Goal: Find specific page/section: Find specific page/section

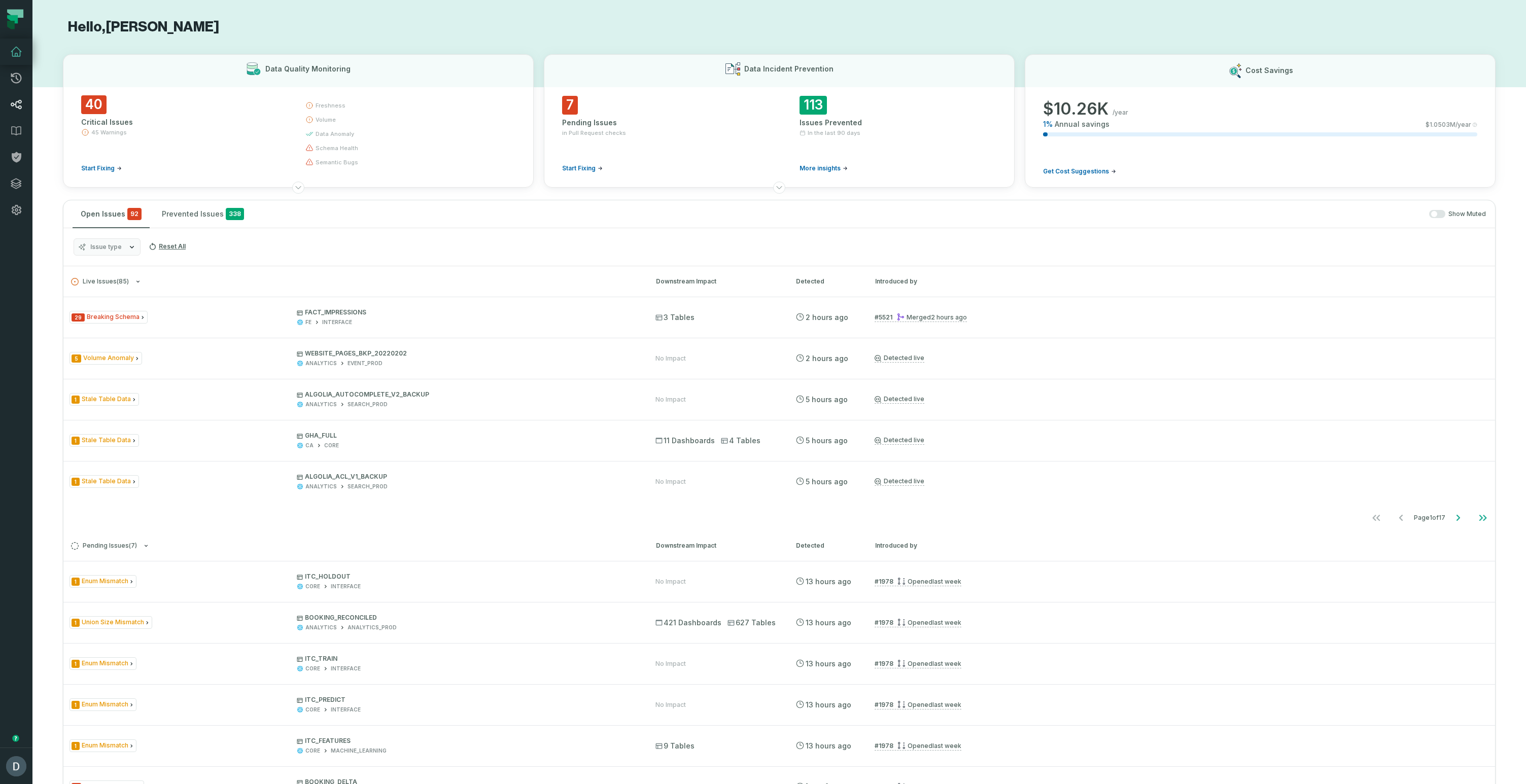
click at [13, 96] on link "Lineage" at bounding box center [16, 104] width 32 height 26
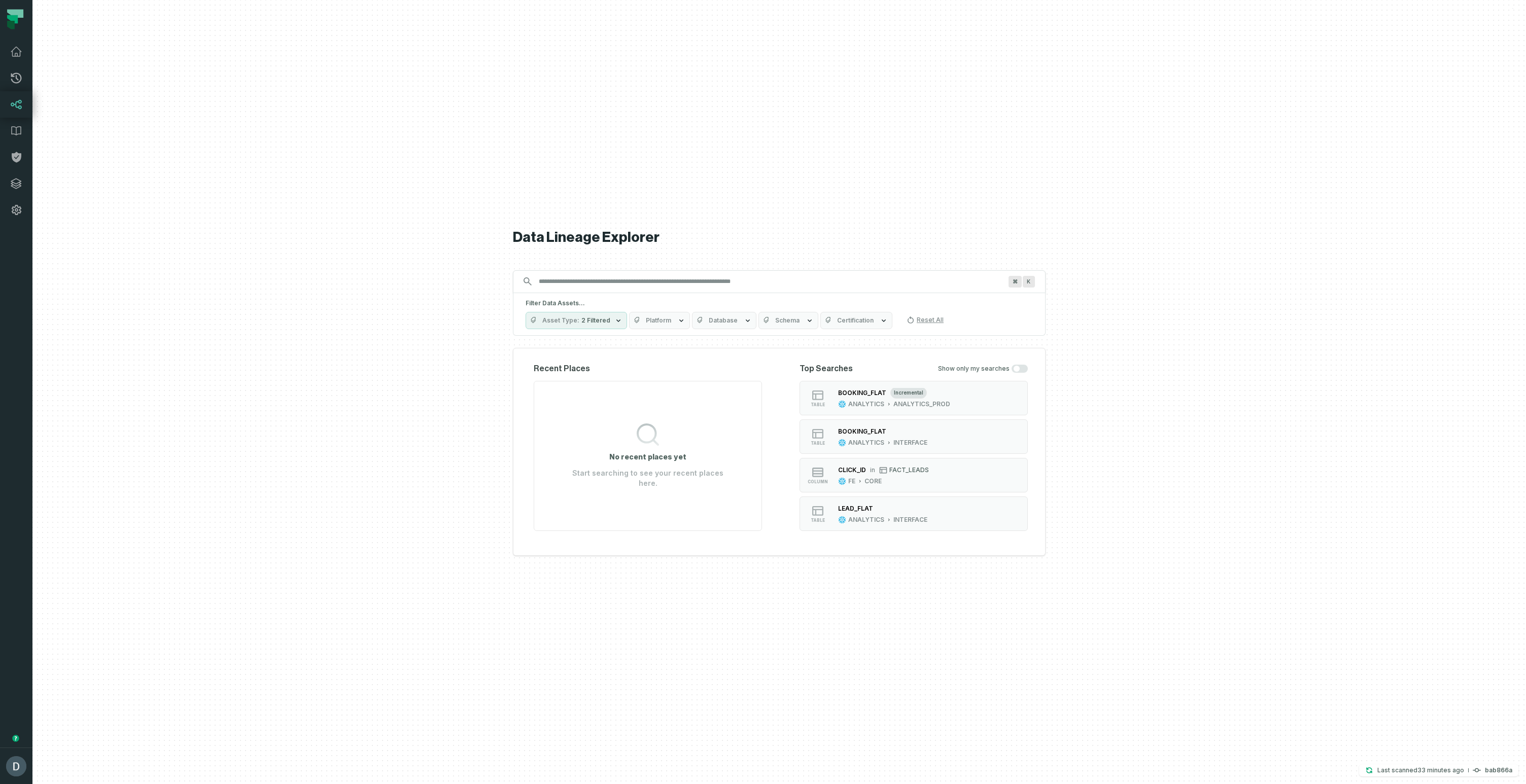
click at [856, 315] on button "Certification" at bounding box center [856, 320] width 72 height 17
click at [861, 378] on label "Certified" at bounding box center [879, 382] width 126 height 20
click at [829, 378] on button "Certified" at bounding box center [825, 382] width 8 height 8
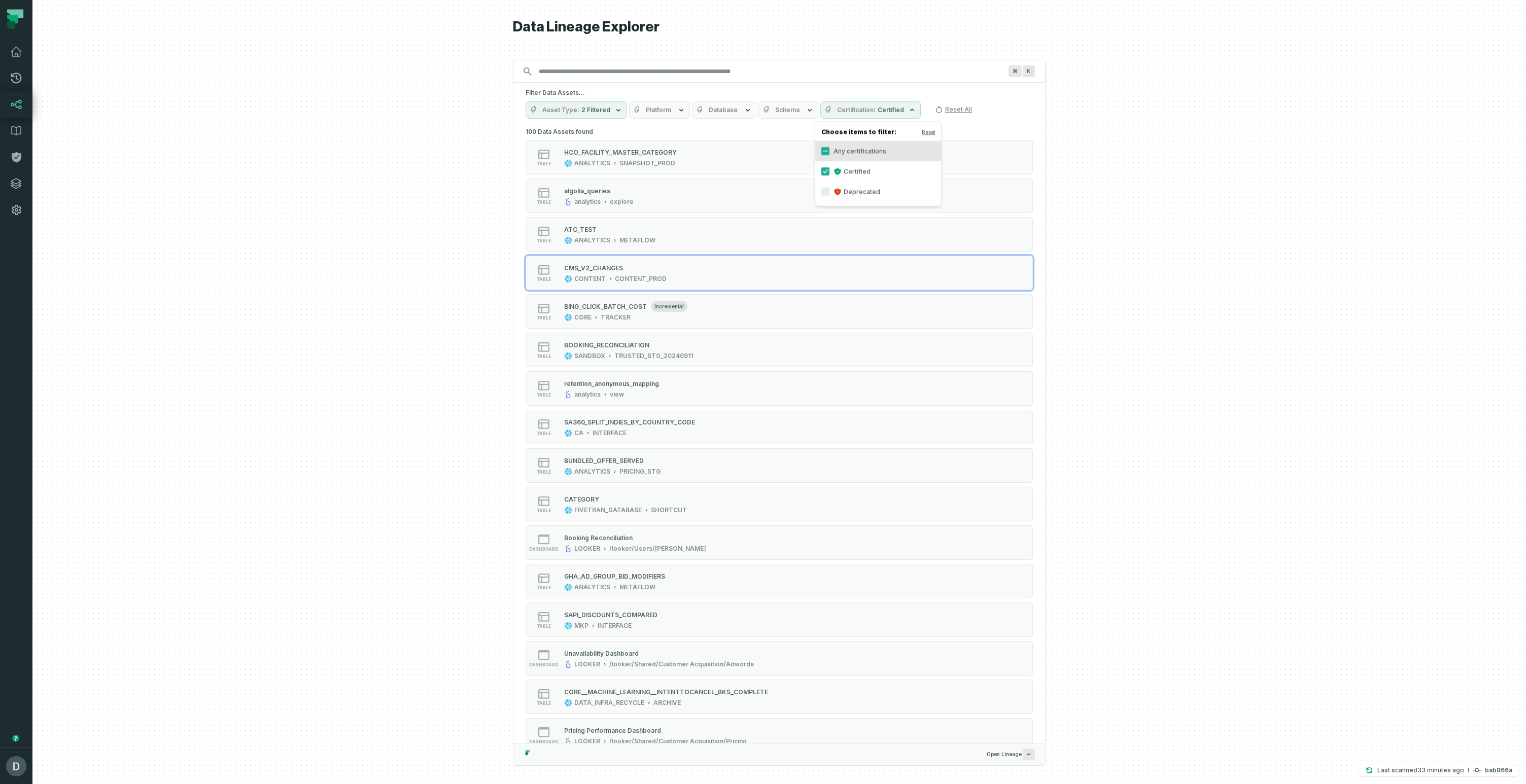
click at [92, 309] on div at bounding box center [779, 392] width 1494 height 784
click at [908, 108] on icon "button" at bounding box center [912, 110] width 8 height 8
click at [825, 152] on button "Any certifications" at bounding box center [825, 151] width 8 height 8
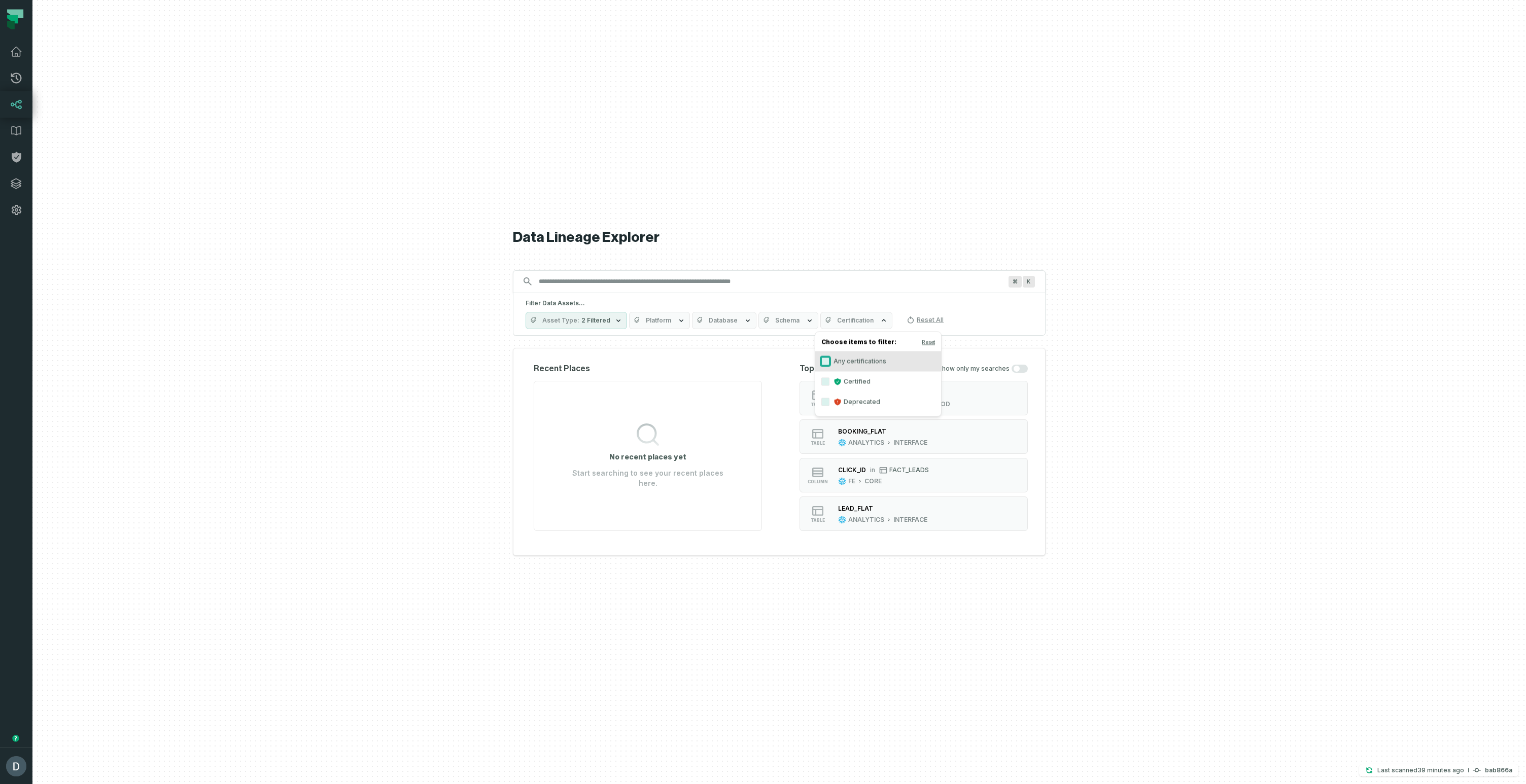
click at [829, 362] on button "Any certifications" at bounding box center [825, 362] width 8 height 8
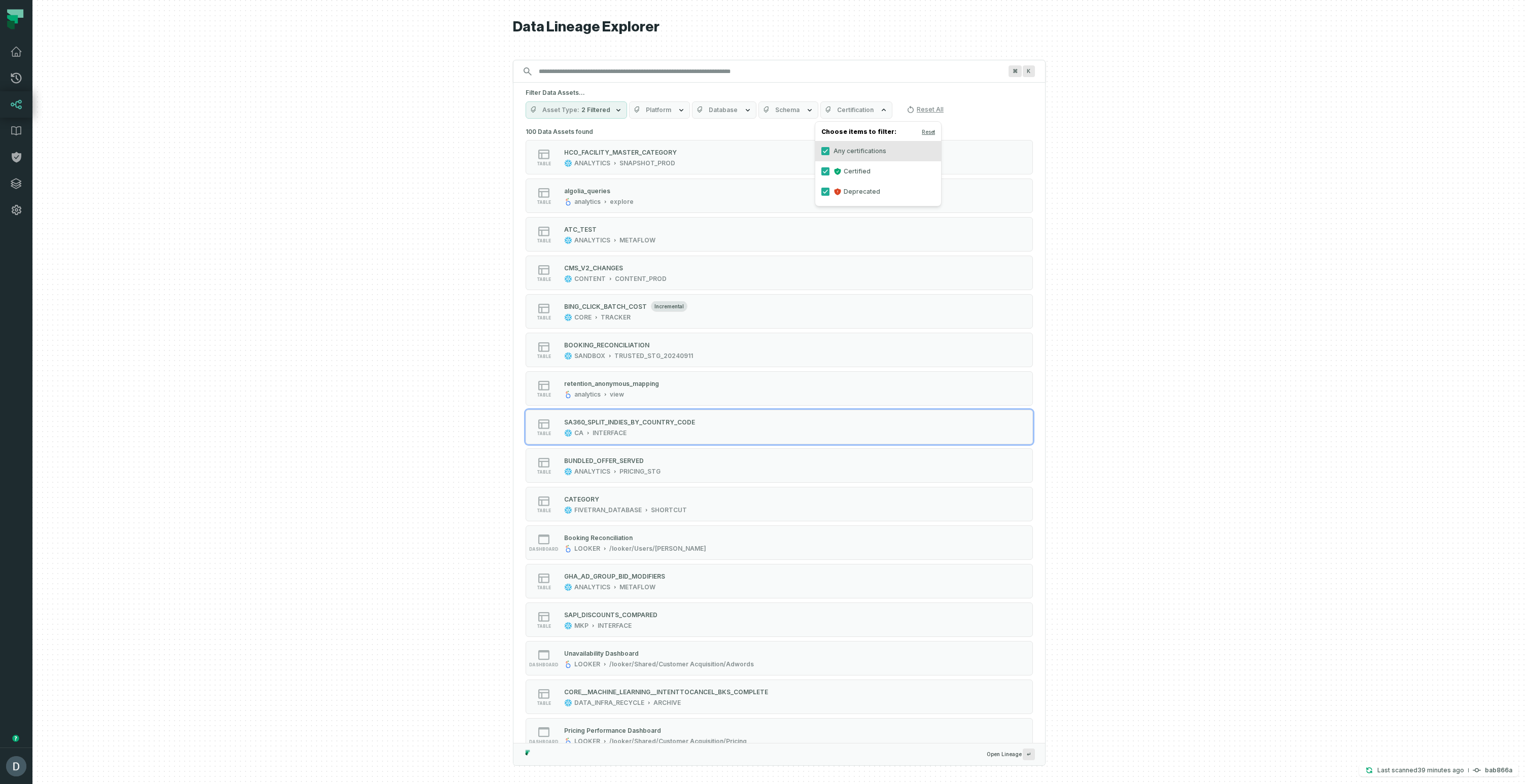
click at [266, 414] on div at bounding box center [779, 392] width 1494 height 784
